Goal: Information Seeking & Learning: Learn about a topic

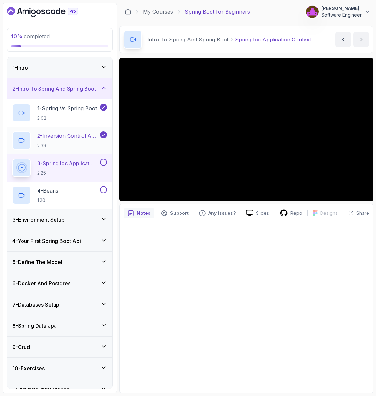
click at [53, 142] on p "2:39" at bounding box center [67, 145] width 61 height 7
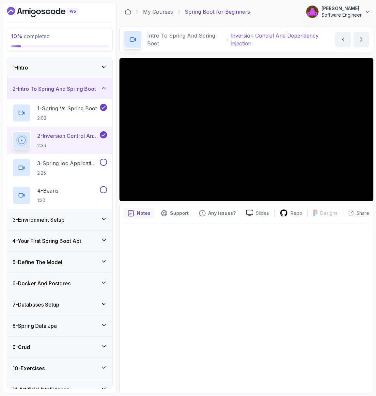
click at [62, 225] on div "3 - Environment Setup" at bounding box center [59, 219] width 105 height 21
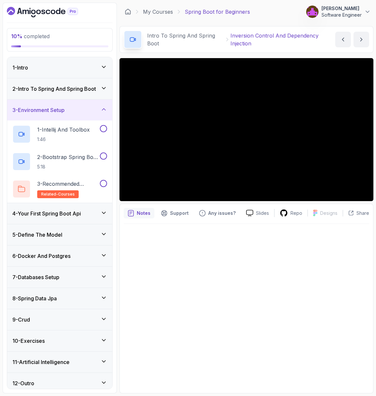
click at [63, 111] on h3 "3 - Environment Setup" at bounding box center [38, 110] width 52 height 8
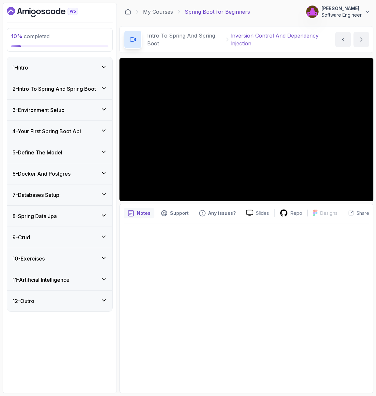
click at [67, 80] on div "2 - Intro To Spring And Spring Boot" at bounding box center [59, 88] width 105 height 21
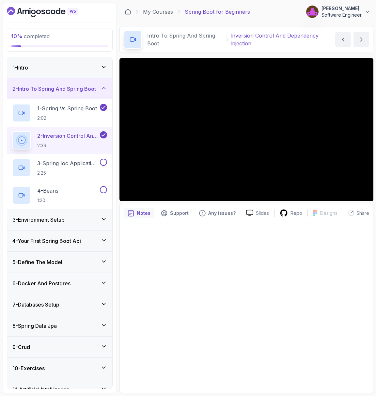
scroll to position [30, 0]
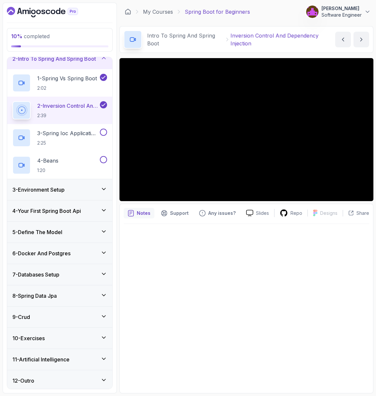
click at [32, 377] on h3 "12 - Outro" at bounding box center [23, 380] width 22 height 8
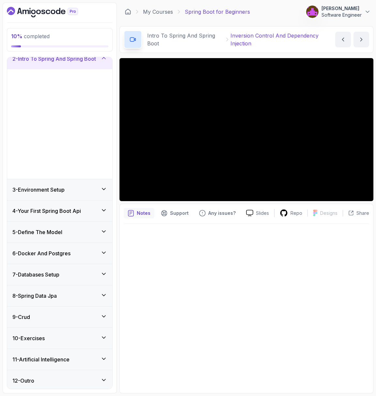
scroll to position [0, 0]
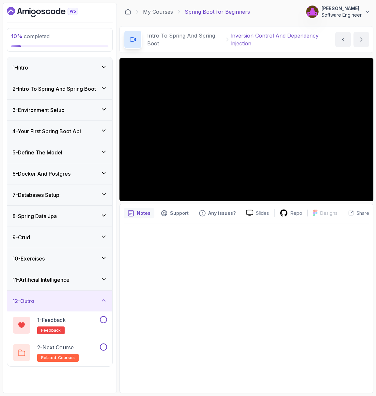
click at [66, 295] on div "12 - Outro" at bounding box center [59, 300] width 105 height 21
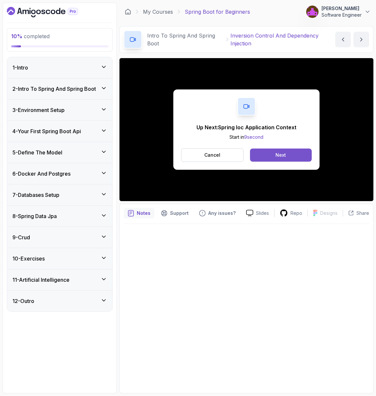
click at [277, 158] on div "Next" at bounding box center [280, 155] width 10 height 7
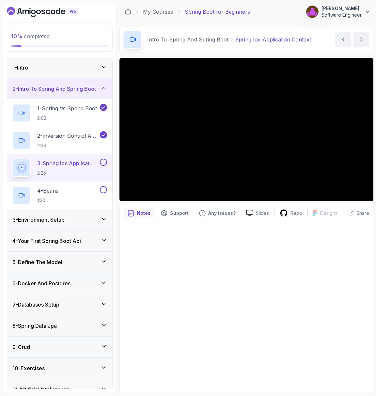
click at [184, 257] on div at bounding box center [246, 306] width 245 height 165
click at [220, 201] on div "Slides Repo Designs Design not available Share Notes Support Any issues? Slides…" at bounding box center [246, 225] width 254 height 335
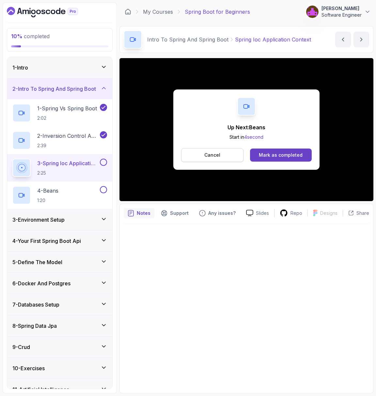
click at [226, 153] on button "Cancel" at bounding box center [212, 155] width 62 height 14
